Goal: Task Accomplishment & Management: Manage account settings

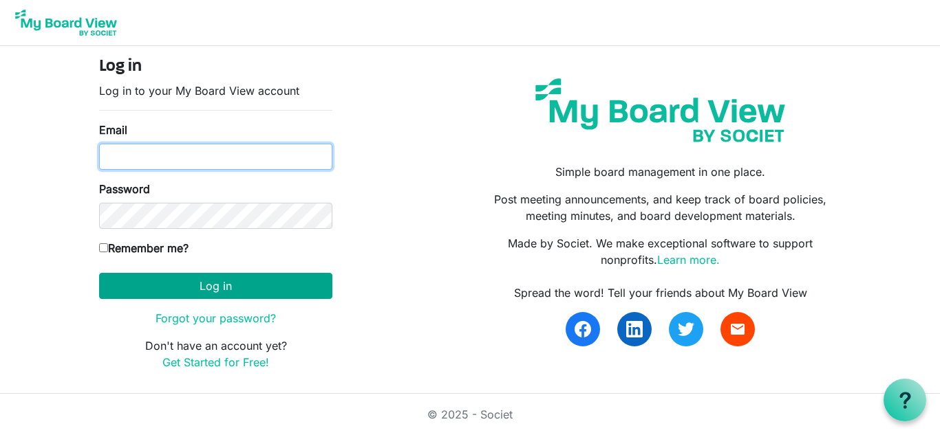
type input "[EMAIL_ADDRESS][DOMAIN_NAME]"
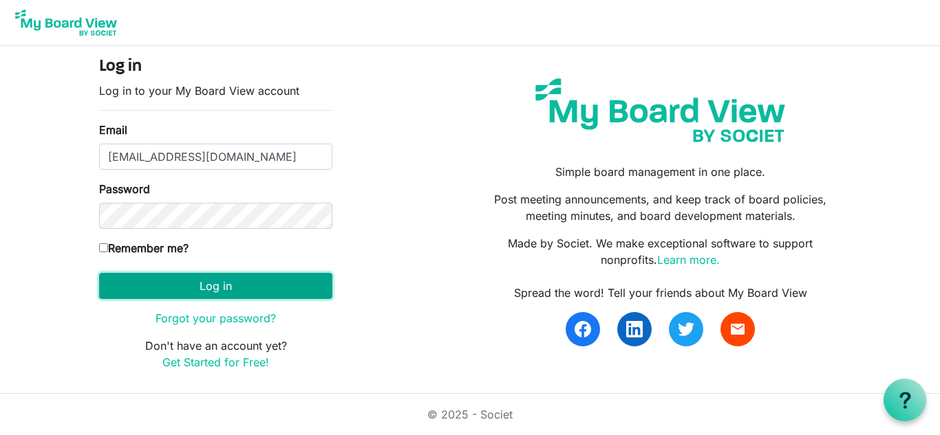
click at [252, 283] on button "Log in" at bounding box center [215, 286] width 233 height 26
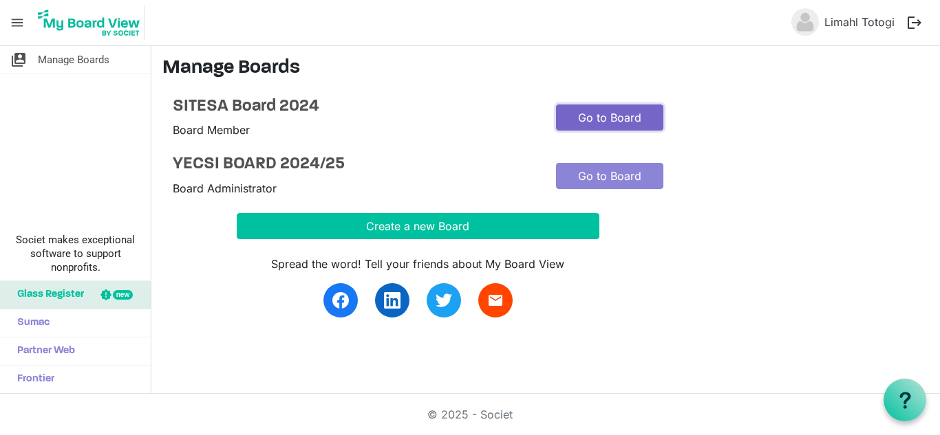
click at [583, 113] on link "Go to Board" at bounding box center [609, 118] width 107 height 26
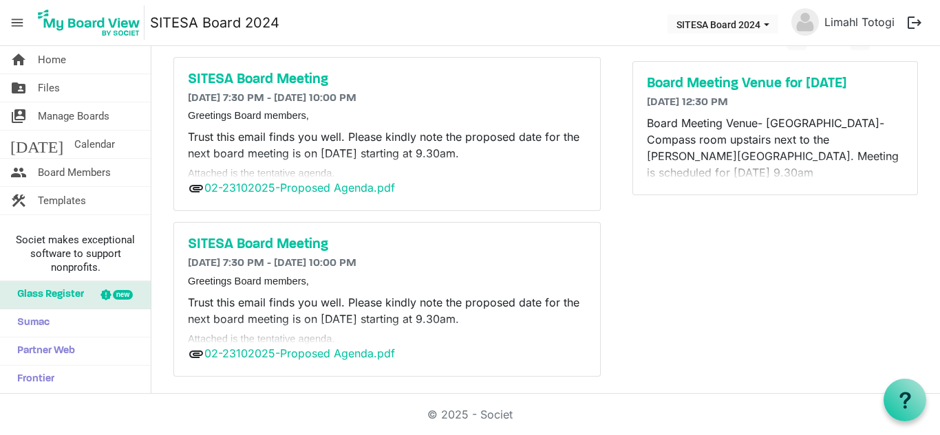
scroll to position [47, 0]
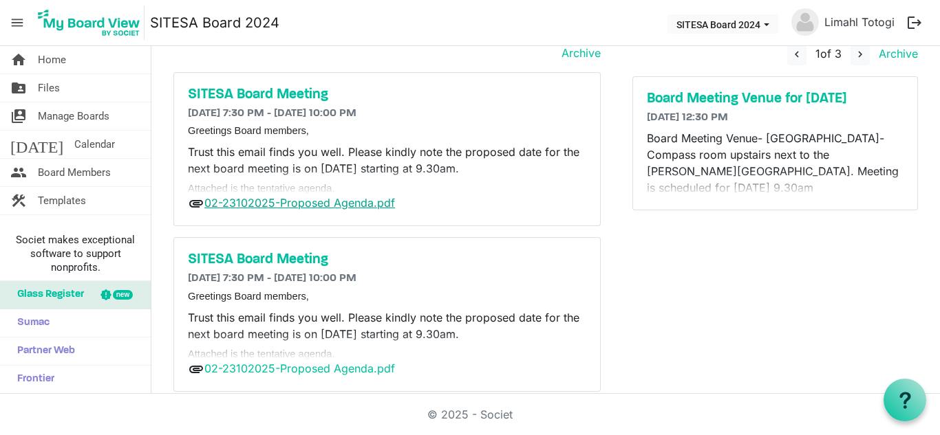
click at [316, 199] on link "02-23102025-Proposed Agenda.pdf" at bounding box center [299, 203] width 191 height 14
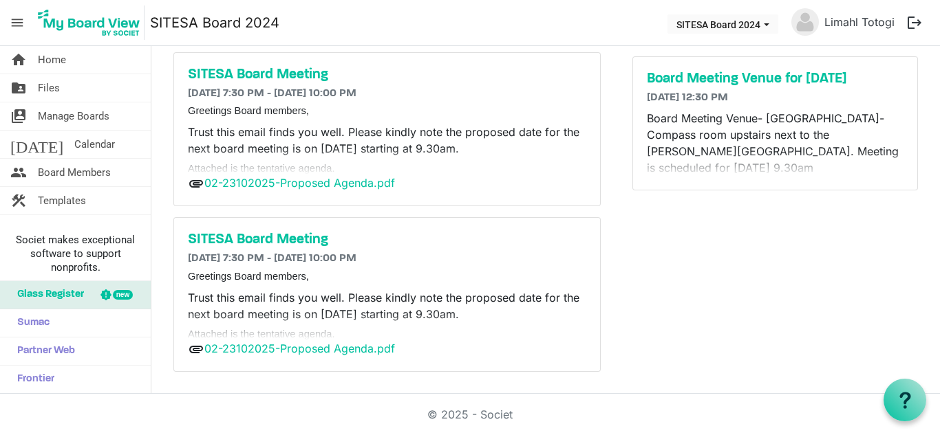
scroll to position [0, 0]
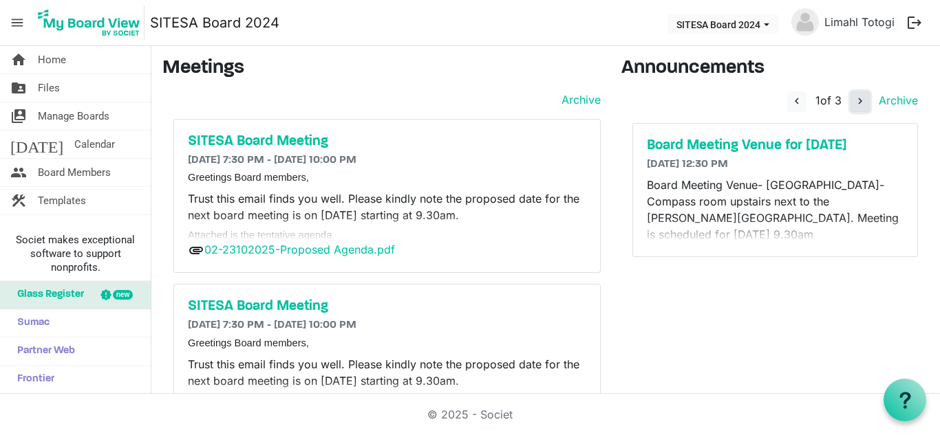
click at [854, 96] on span "navigate_next" at bounding box center [860, 101] width 12 height 12
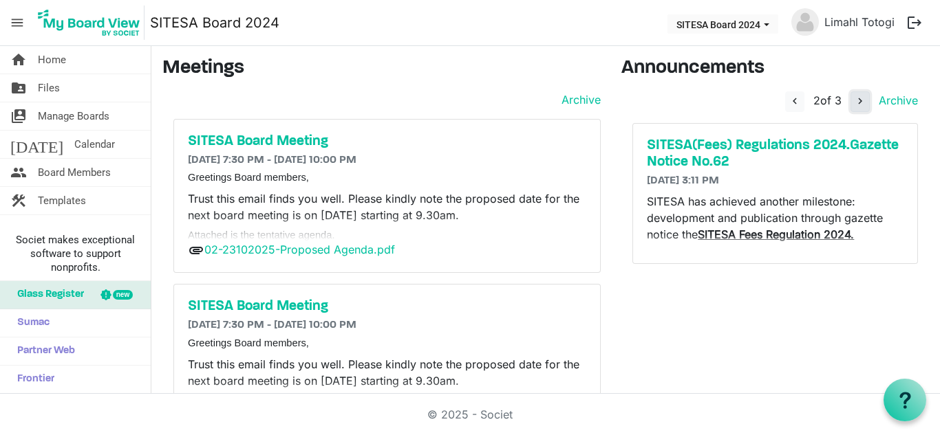
click at [854, 96] on span "navigate_next" at bounding box center [860, 101] width 12 height 12
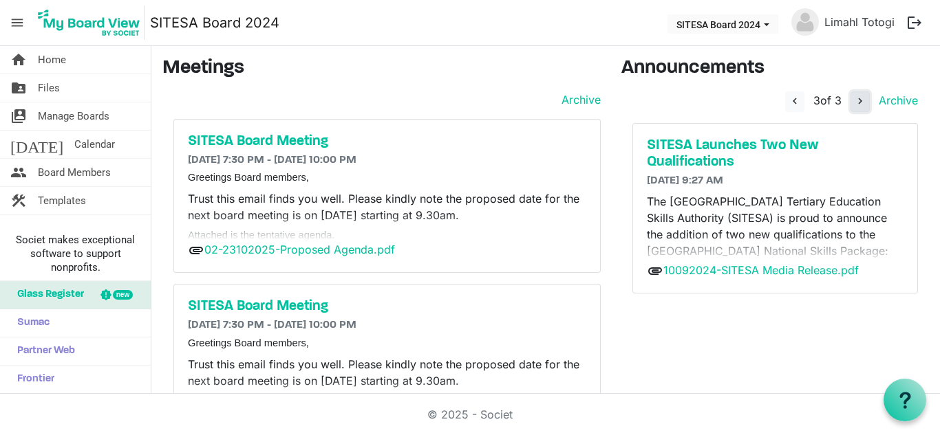
click at [854, 96] on span "navigate_next" at bounding box center [860, 101] width 12 height 12
click at [788, 100] on span "navigate_before" at bounding box center [794, 101] width 12 height 12
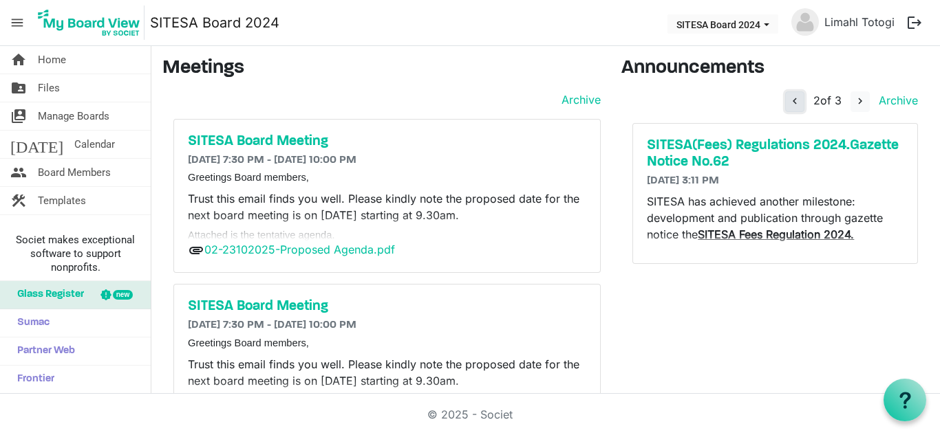
click at [788, 100] on span "navigate_before" at bounding box center [794, 101] width 12 height 12
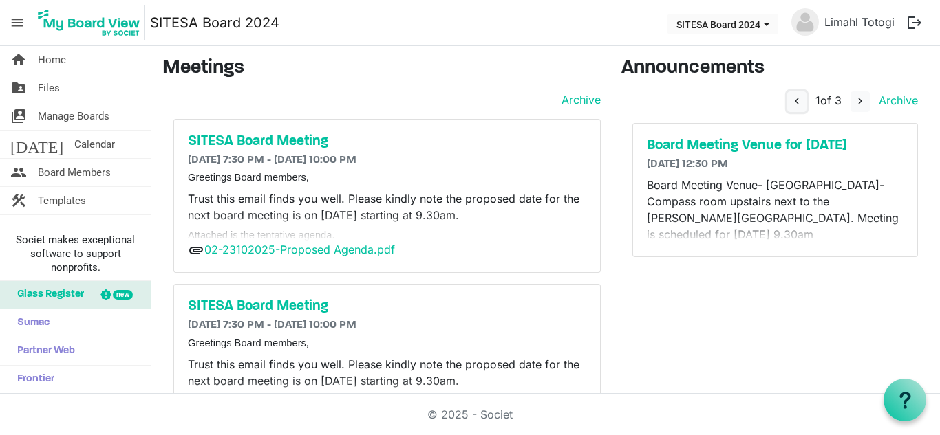
scroll to position [67, 0]
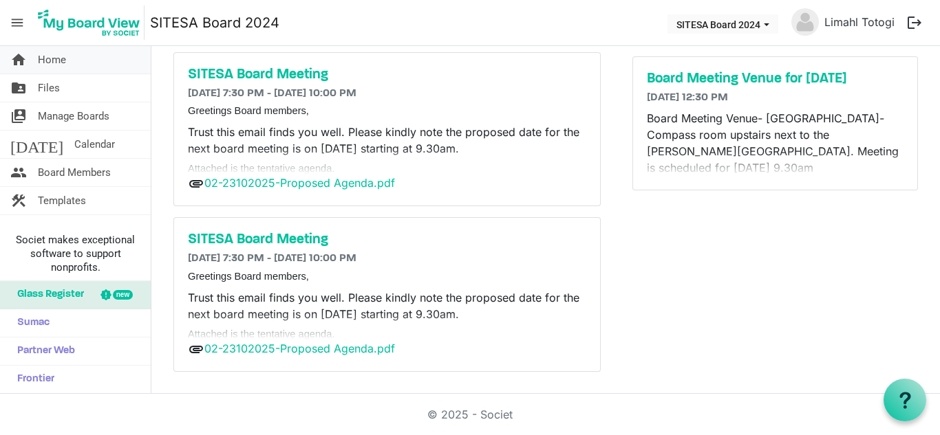
click at [112, 70] on link "home Home" at bounding box center [75, 60] width 151 height 28
